Goal: Register for event/course

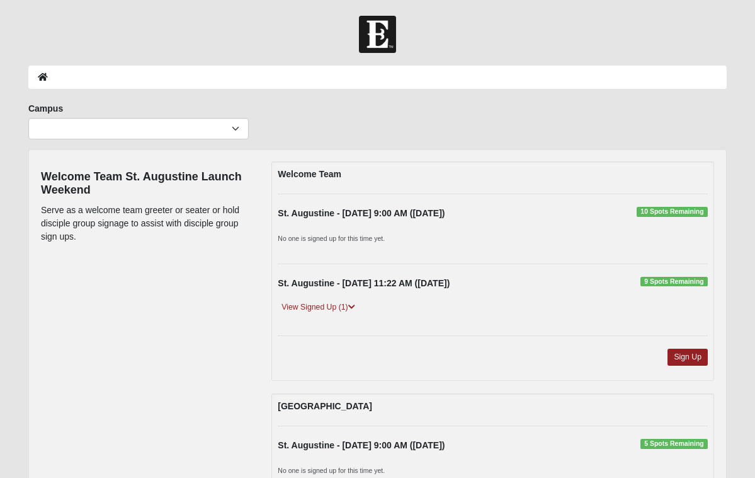
click at [387, 217] on strong "St. Augustine - 11/2/2025 9:00 AM (11/2/2025)" at bounding box center [361, 213] width 167 height 10
